Goal: Task Accomplishment & Management: Use online tool/utility

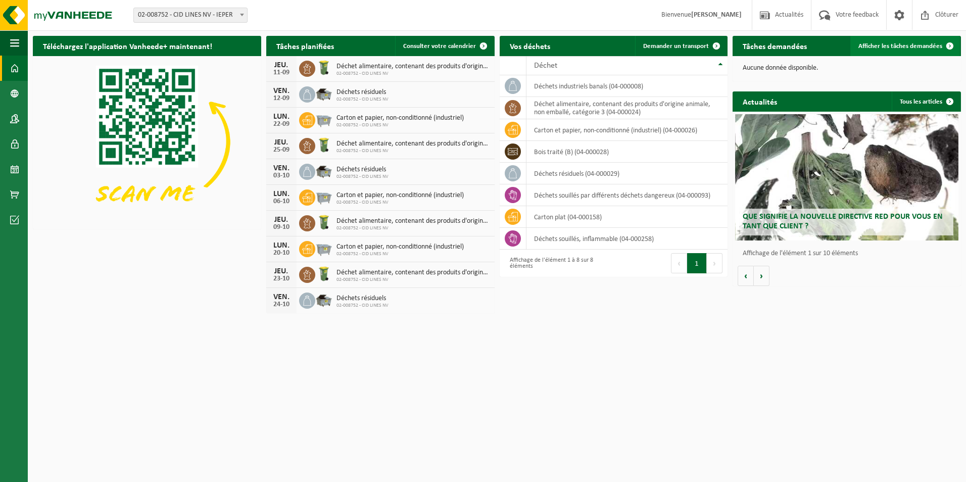
drag, startPoint x: 0, startPoint y: 0, endPoint x: 924, endPoint y: 45, distance: 925.5
click at [924, 45] on span "Afficher les tâches demandées" at bounding box center [901, 46] width 84 height 7
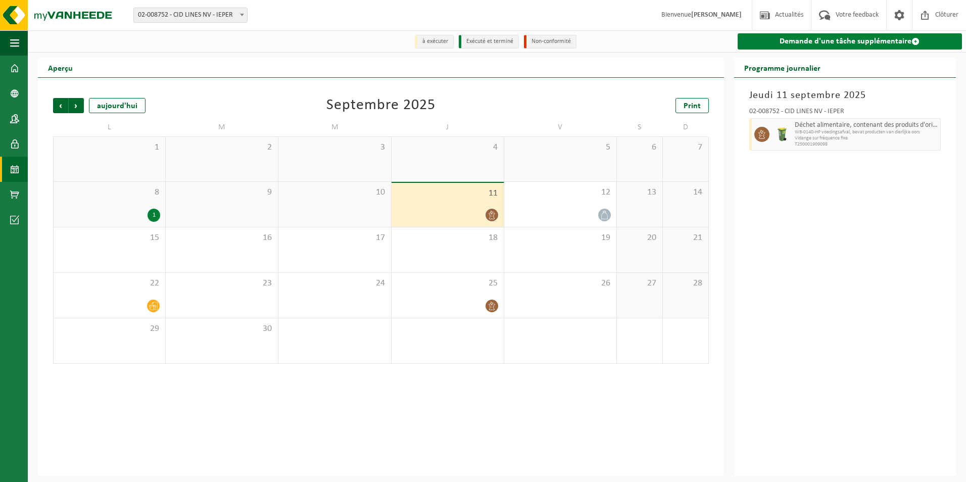
click at [908, 41] on link "Demande d'une tâche supplémentaire" at bounding box center [850, 41] width 224 height 16
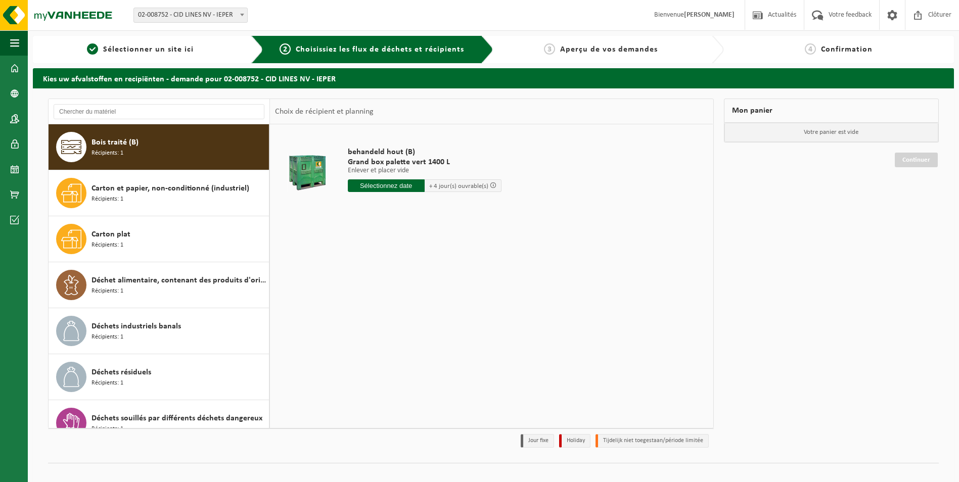
click at [373, 185] on input "text" at bounding box center [386, 185] width 77 height 13
click at [356, 274] on div "15" at bounding box center [357, 275] width 18 height 16
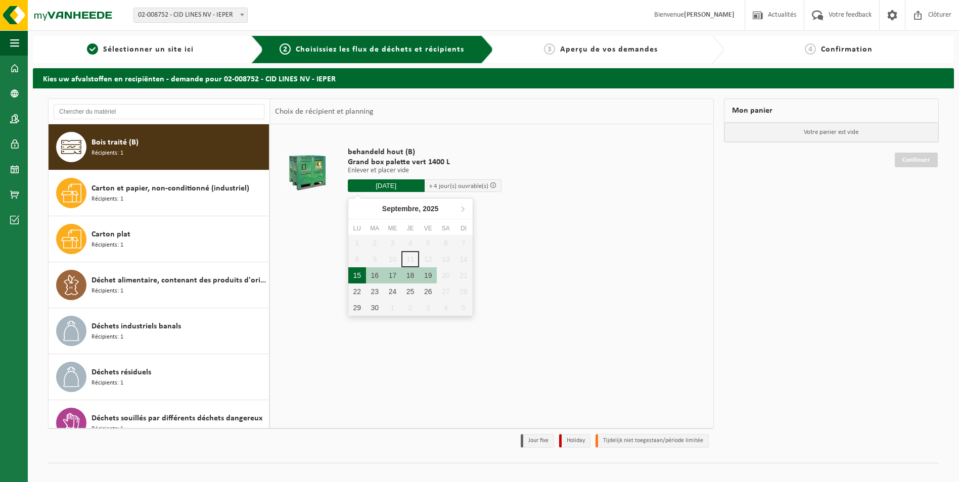
type input "à partir de 2025-09-15"
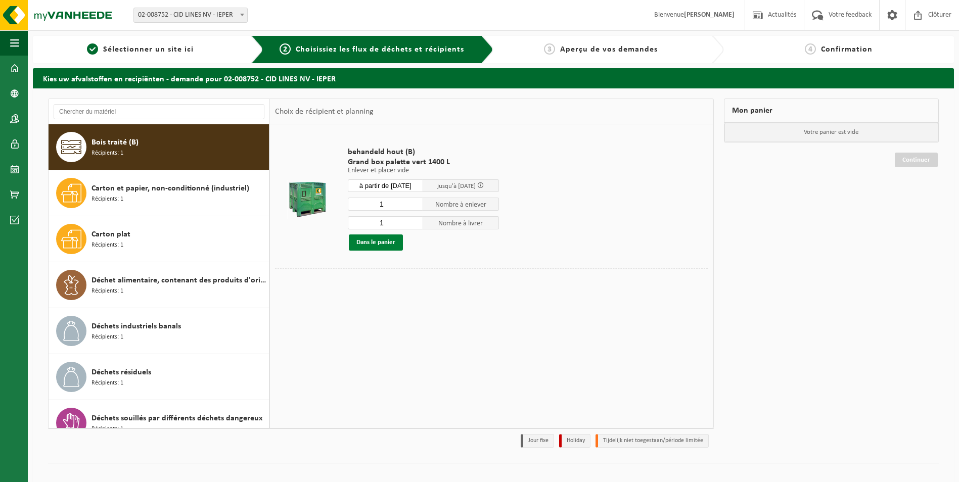
click at [370, 245] on button "Dans le panier" at bounding box center [376, 242] width 54 height 16
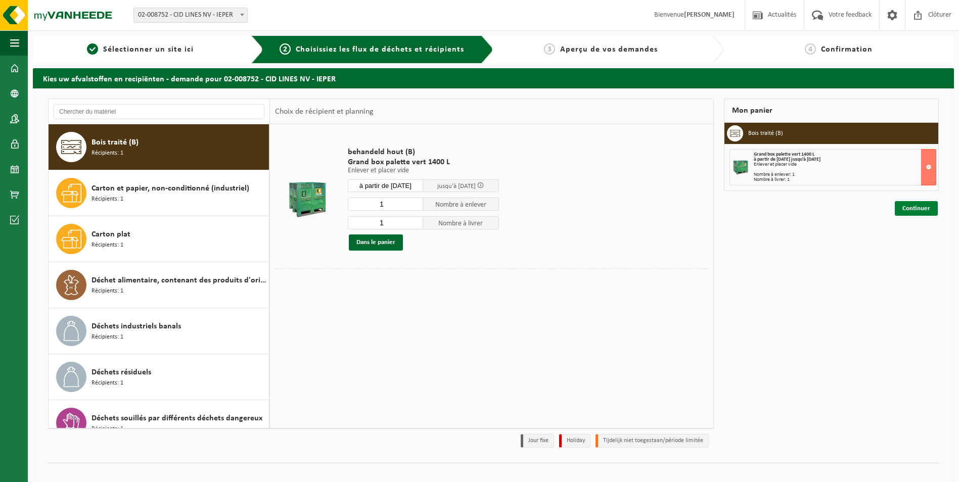
click at [918, 210] on link "Continuer" at bounding box center [916, 208] width 43 height 15
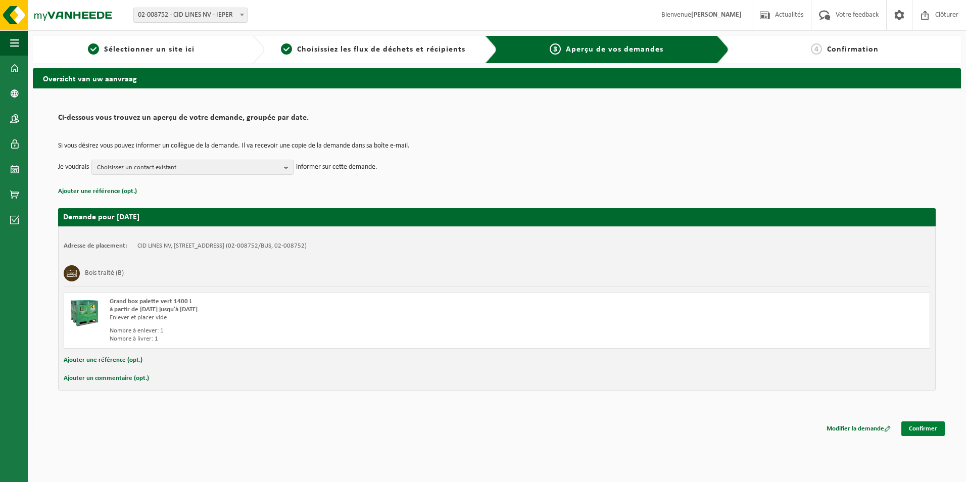
click at [916, 426] on link "Confirmer" at bounding box center [923, 428] width 43 height 15
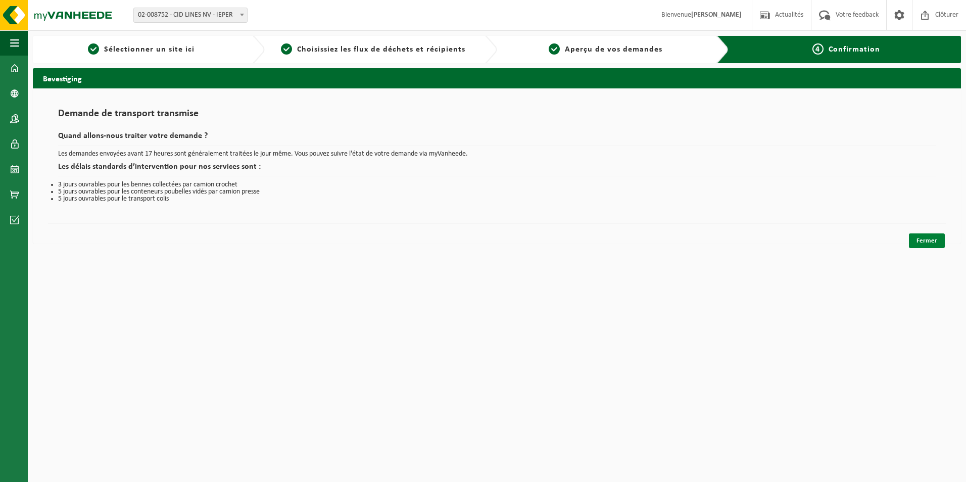
click at [922, 240] on link "Fermer" at bounding box center [927, 240] width 36 height 15
